Goal: Use online tool/utility: Utilize a website feature to perform a specific function

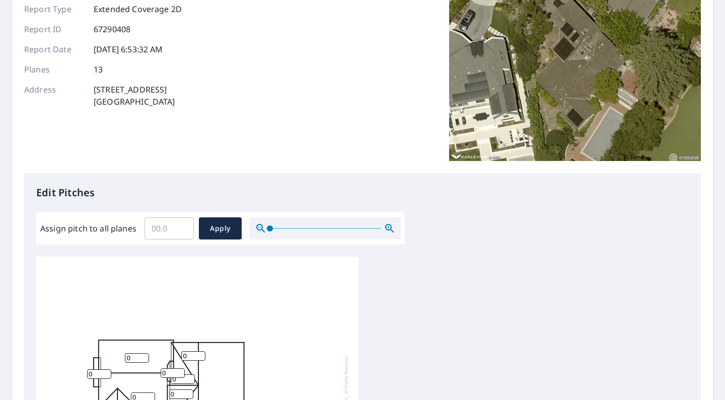
scroll to position [198, 0]
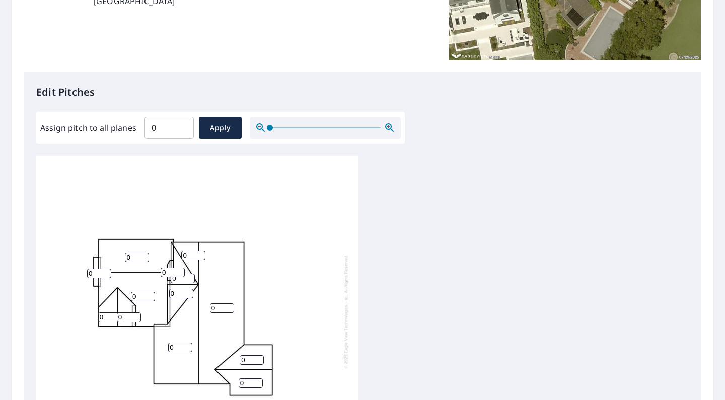
click at [185, 130] on input "0" at bounding box center [168, 128] width 49 height 28
drag, startPoint x: 169, startPoint y: 129, endPoint x: 127, endPoint y: 131, distance: 41.8
click at [127, 131] on div "Assign pitch to all planes 0 ​ Apply" at bounding box center [220, 128] width 360 height 22
type input "4"
click at [209, 131] on span "Apply" at bounding box center [220, 128] width 27 height 13
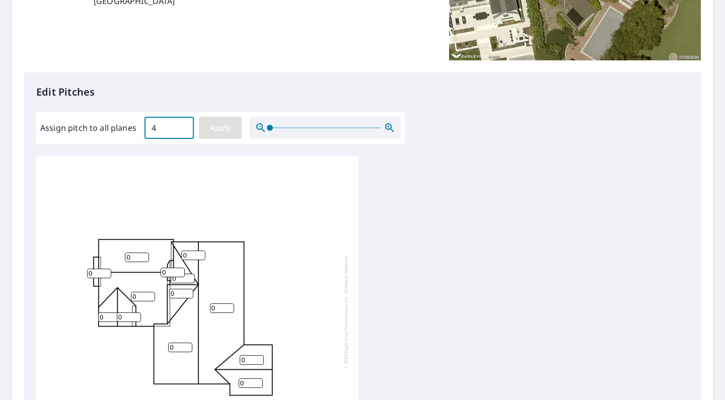
type input "4"
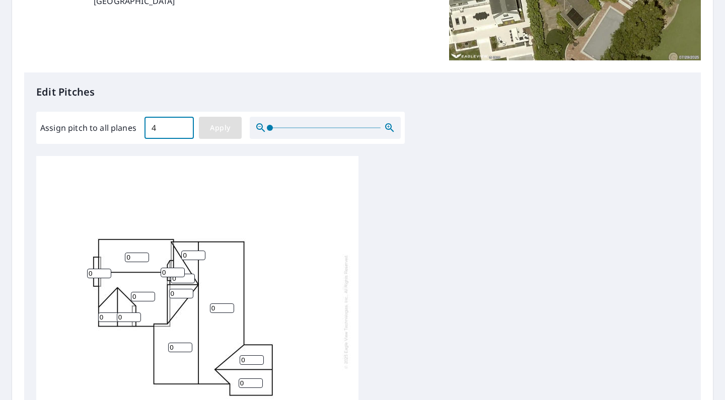
type input "4"
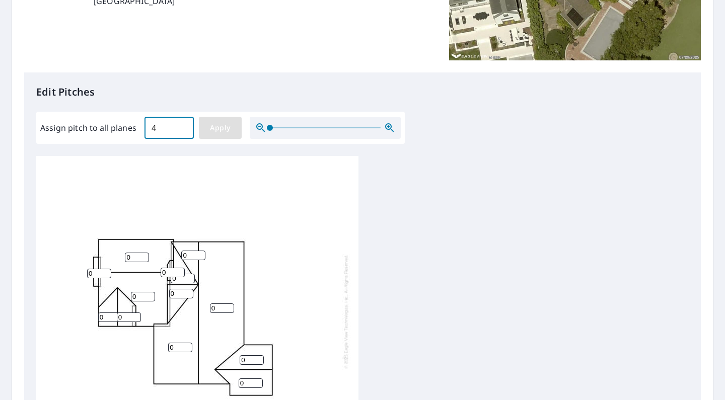
type input "4"
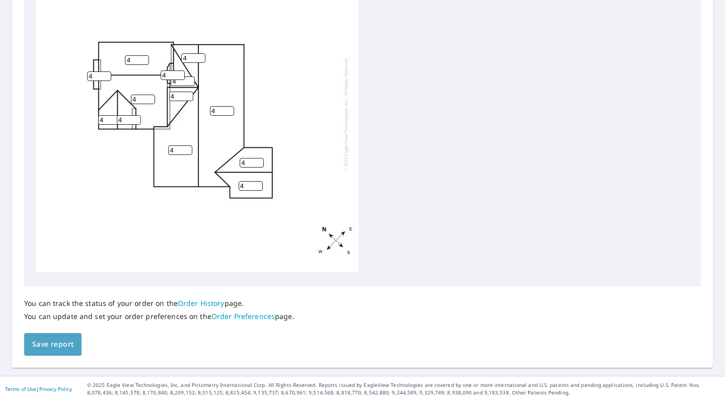
click at [62, 344] on span "Save report" at bounding box center [52, 344] width 41 height 13
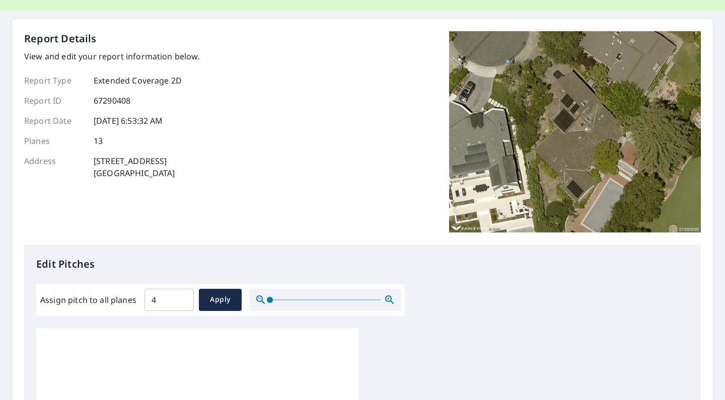
scroll to position [0, 0]
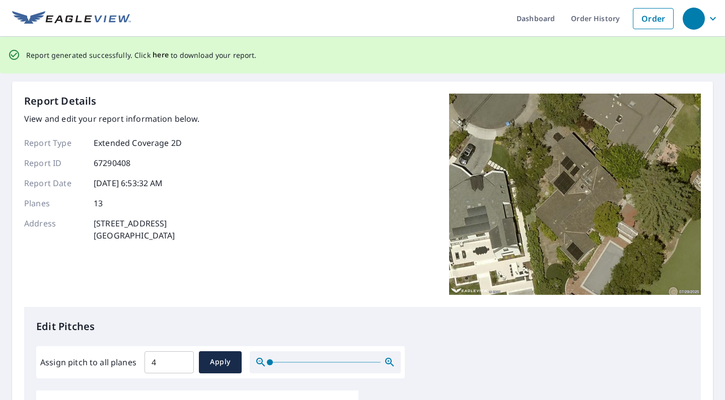
click at [158, 54] on span "here" at bounding box center [161, 55] width 17 height 13
